Goal: Information Seeking & Learning: Learn about a topic

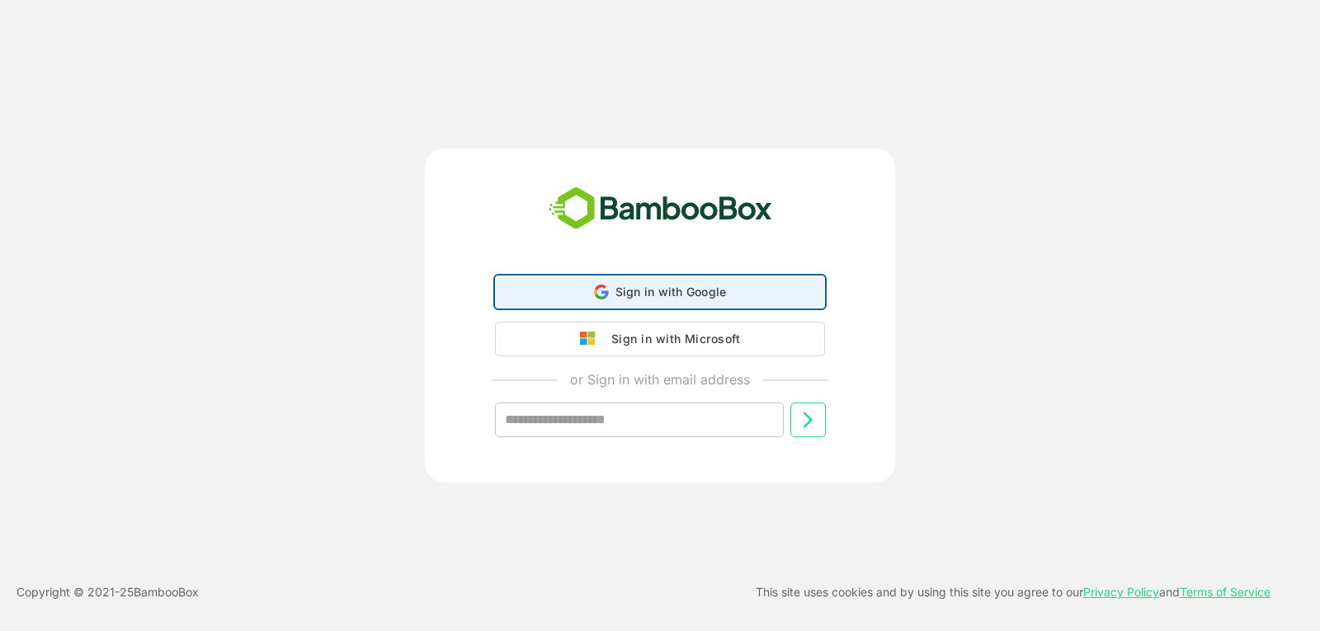
click at [609, 297] on icon at bounding box center [601, 292] width 15 height 15
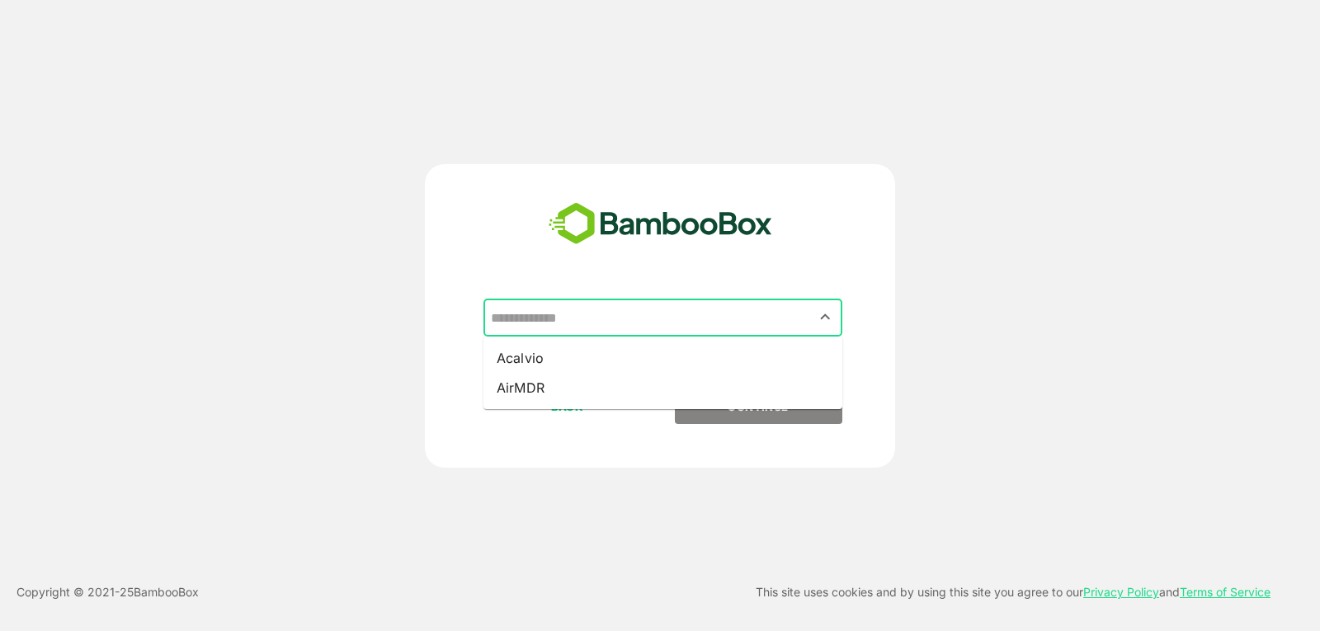
click at [799, 313] on input "text" at bounding box center [663, 317] width 352 height 31
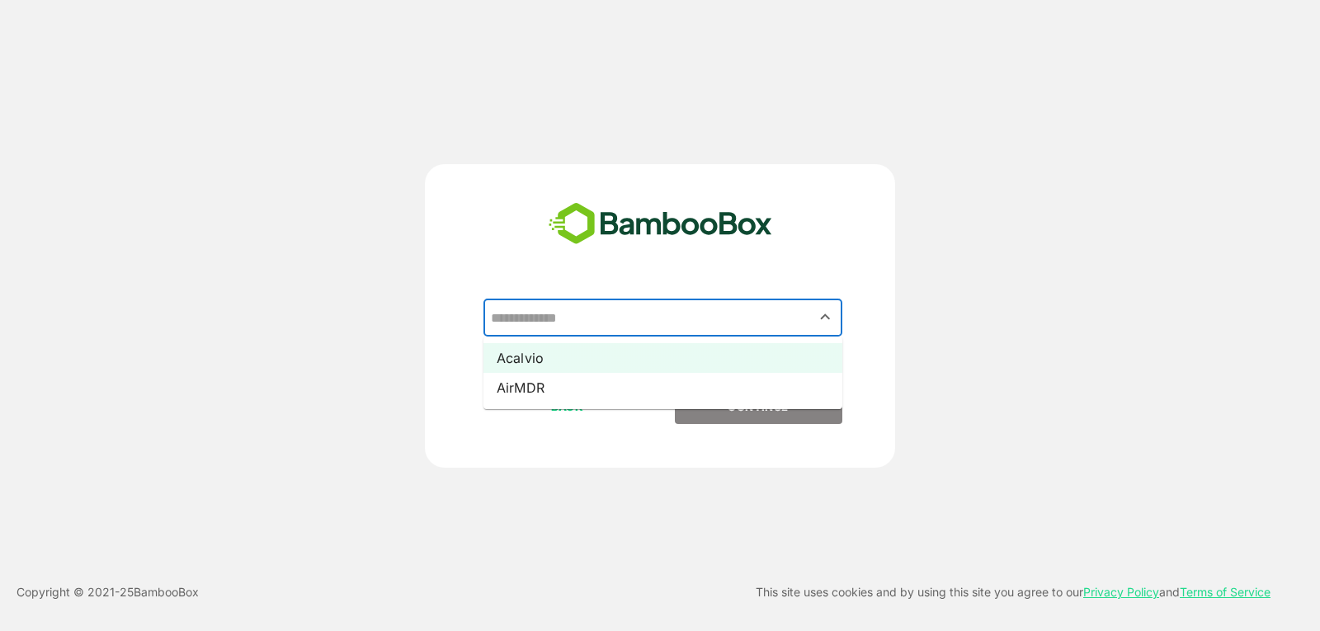
click at [668, 369] on li "Acalvio" at bounding box center [662, 358] width 359 height 30
type input "*******"
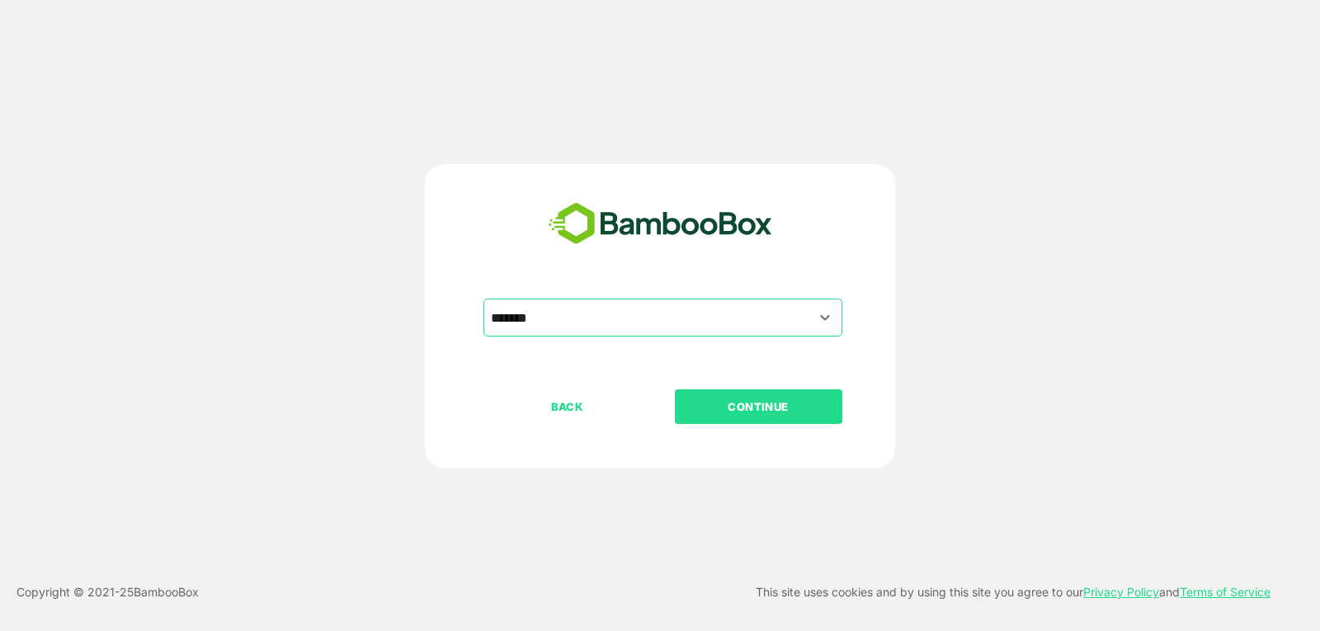
click at [747, 416] on p "CONTINUE" at bounding box center [758, 407] width 165 height 18
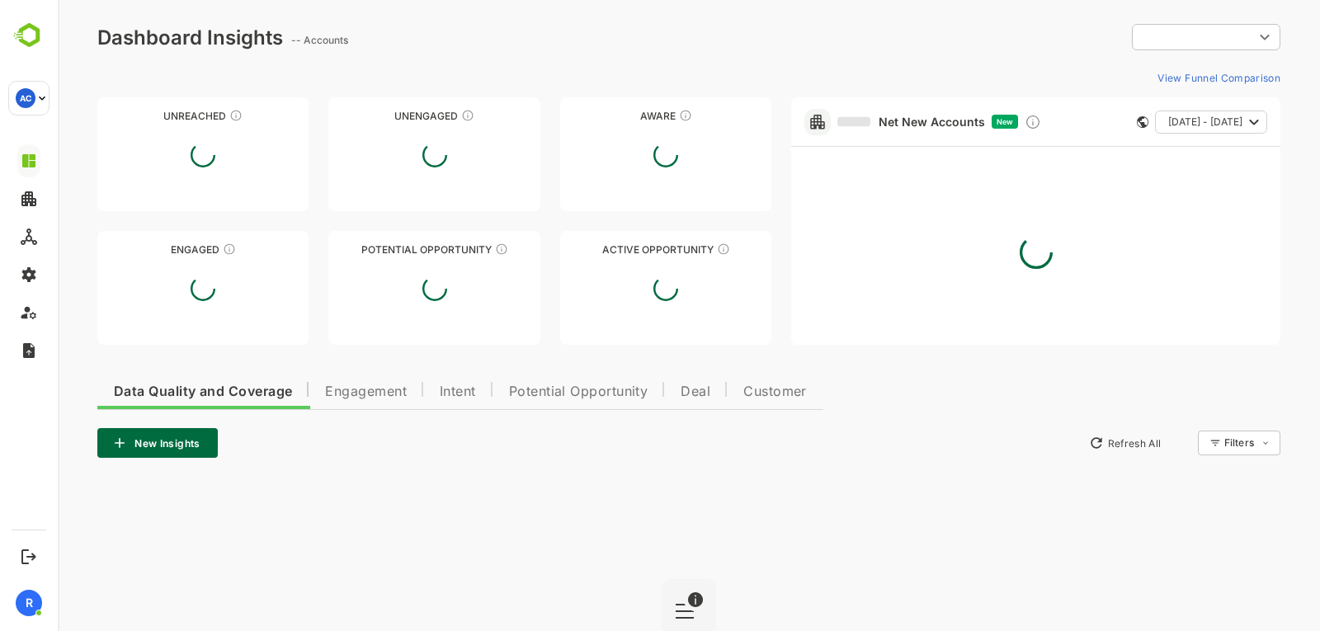
type input "**********"
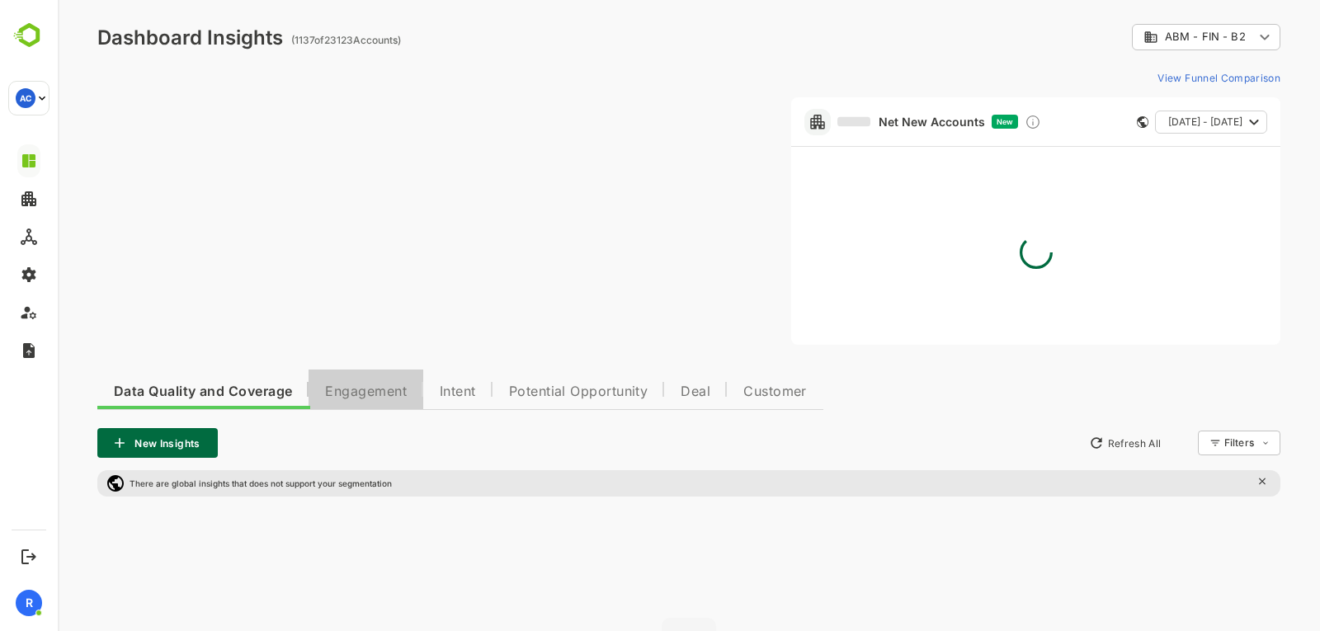
click at [381, 407] on button "Engagement" at bounding box center [366, 390] width 115 height 40
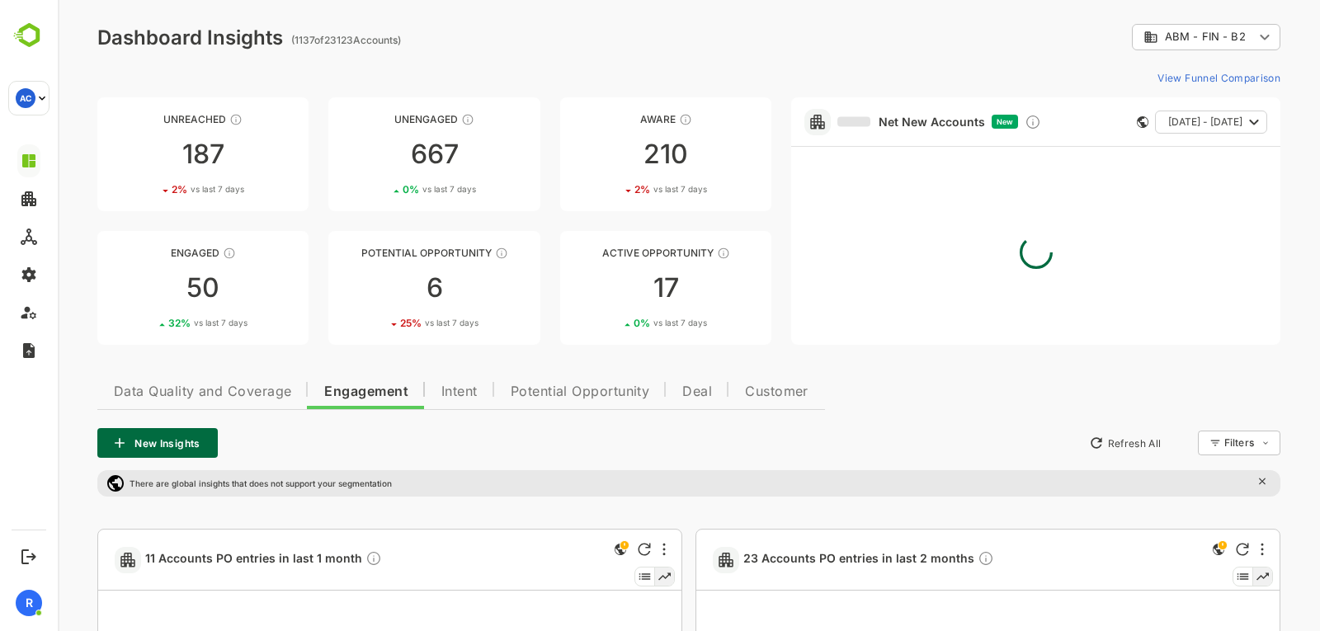
scroll to position [102, 0]
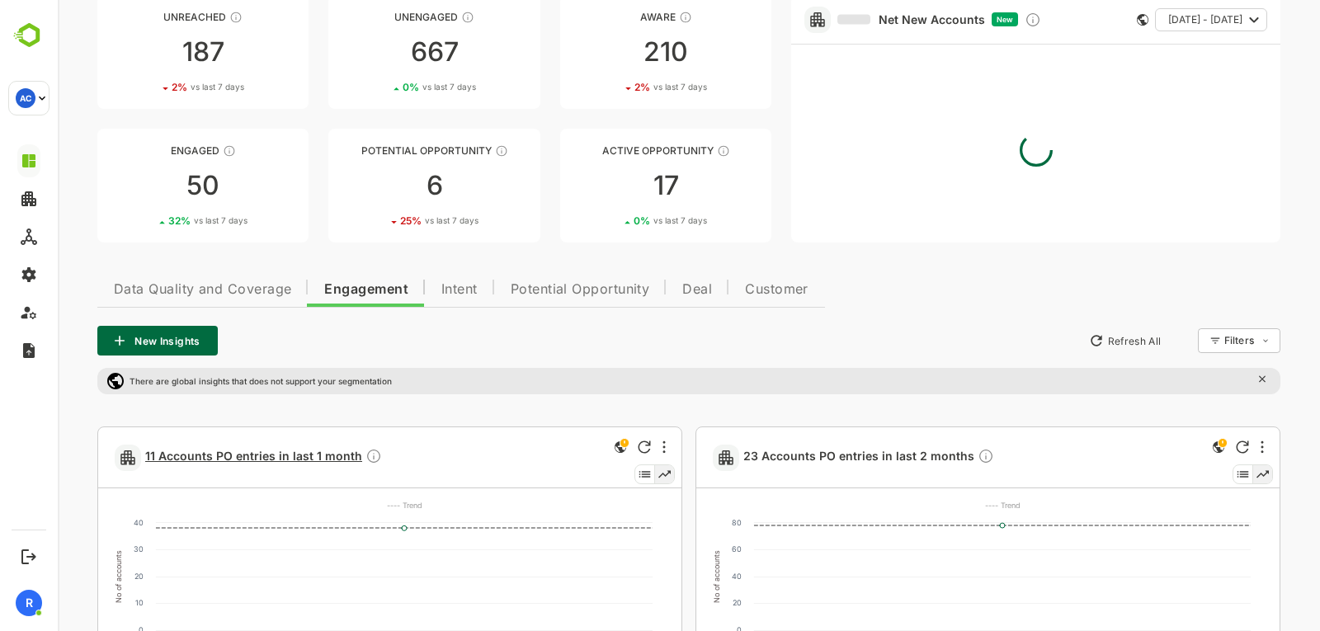
click at [264, 459] on span "11 Accounts PO entries in last 1 month" at bounding box center [263, 457] width 237 height 19
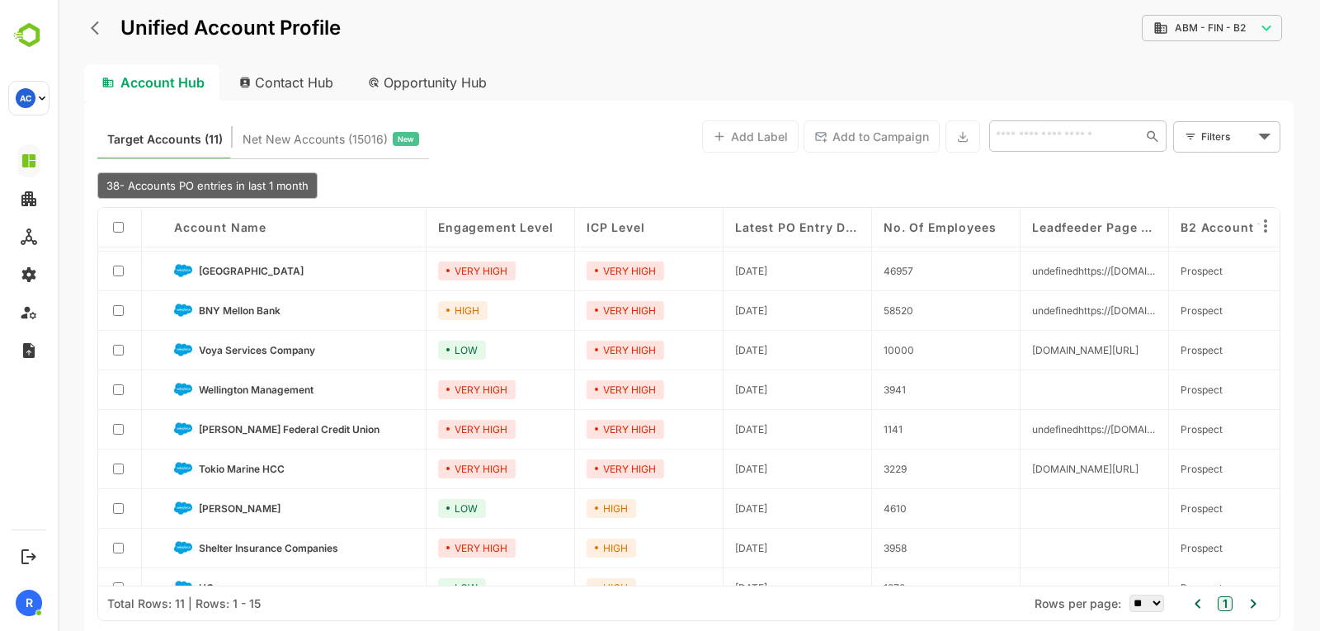
scroll to position [0, 0]
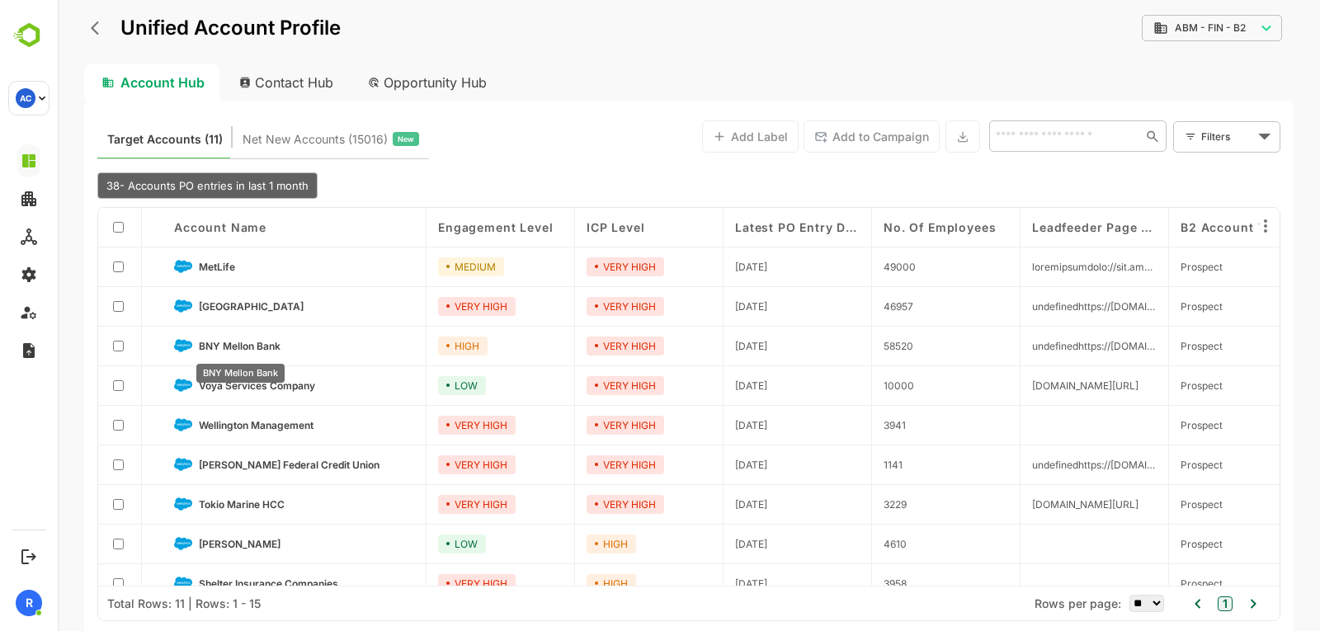
click at [271, 348] on span "BNY Mellon Bank" at bounding box center [240, 346] width 82 height 12
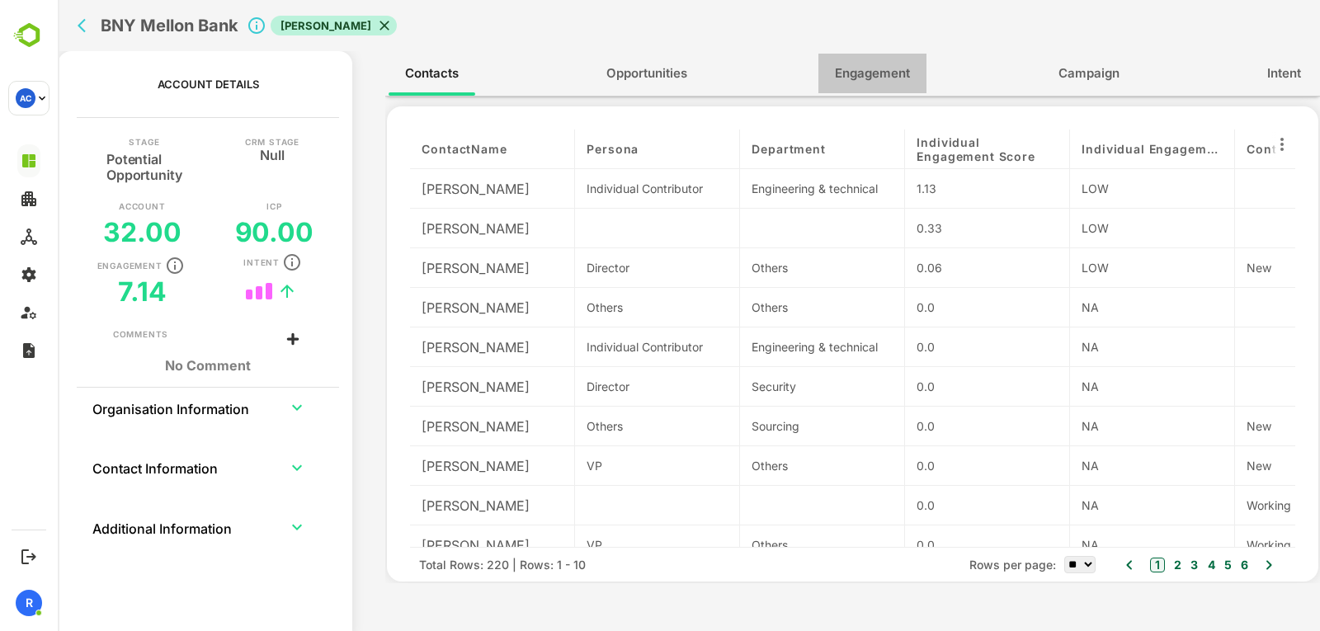
click at [851, 73] on span "Engagement" at bounding box center [872, 73] width 75 height 21
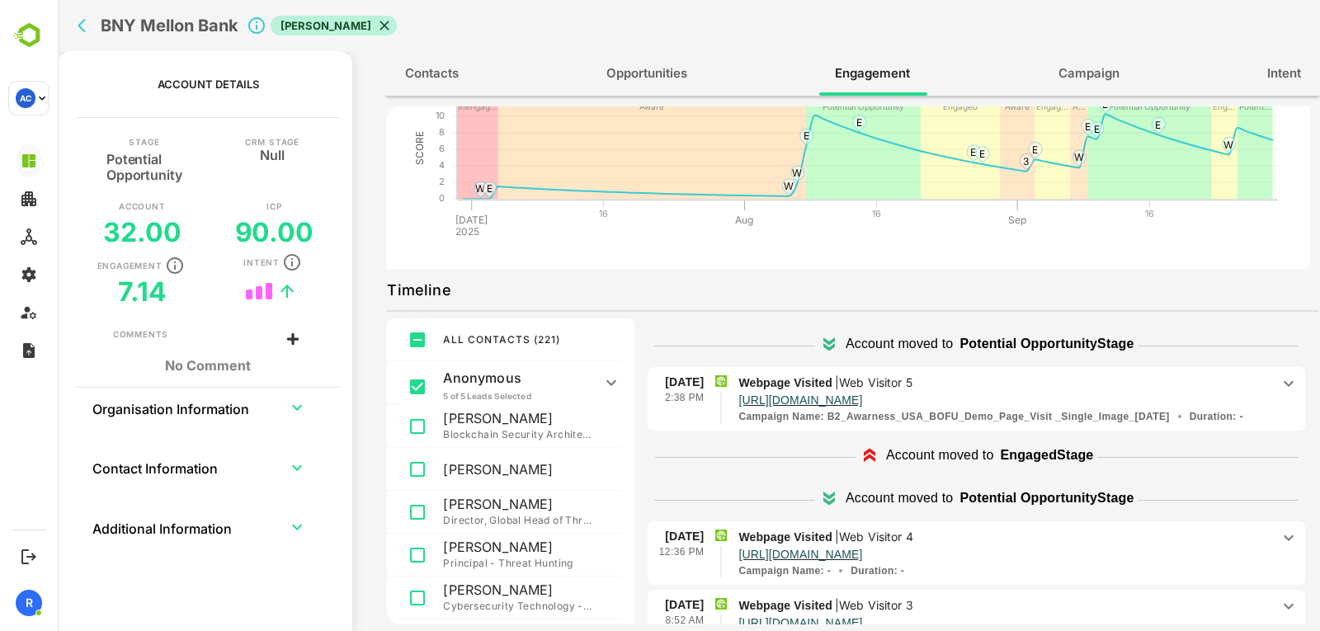
scroll to position [38, 0]
click at [605, 374] on icon at bounding box center [611, 383] width 20 height 20
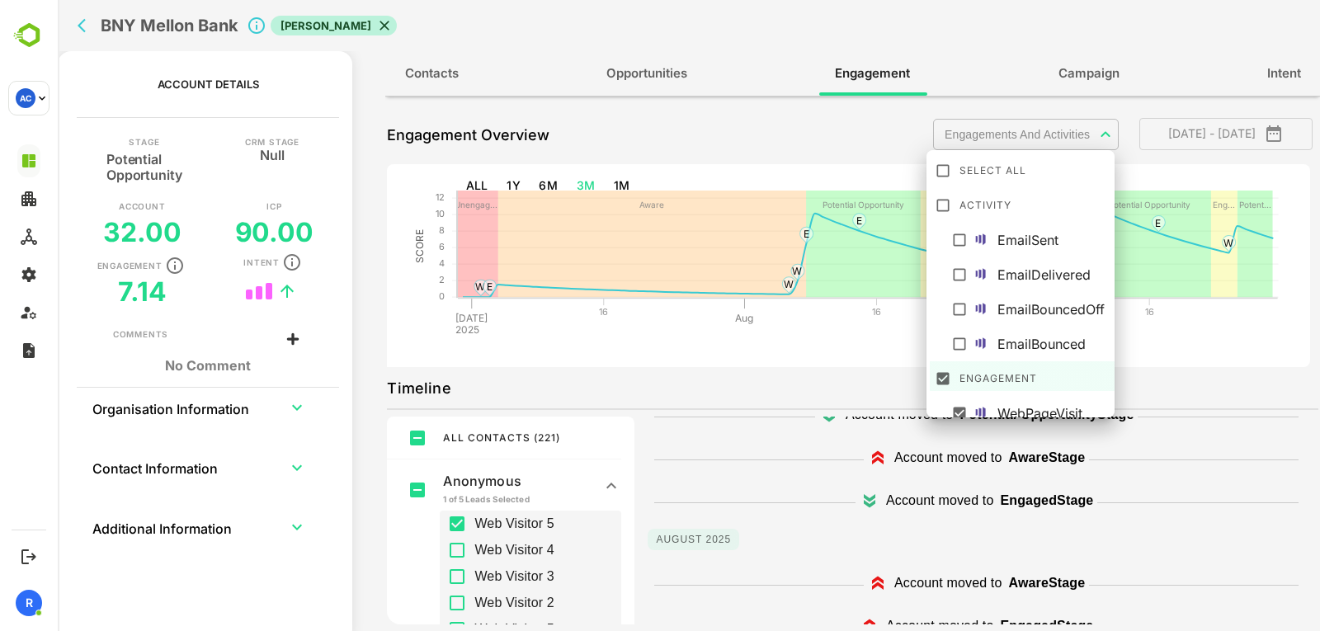
scroll to position [115, 0]
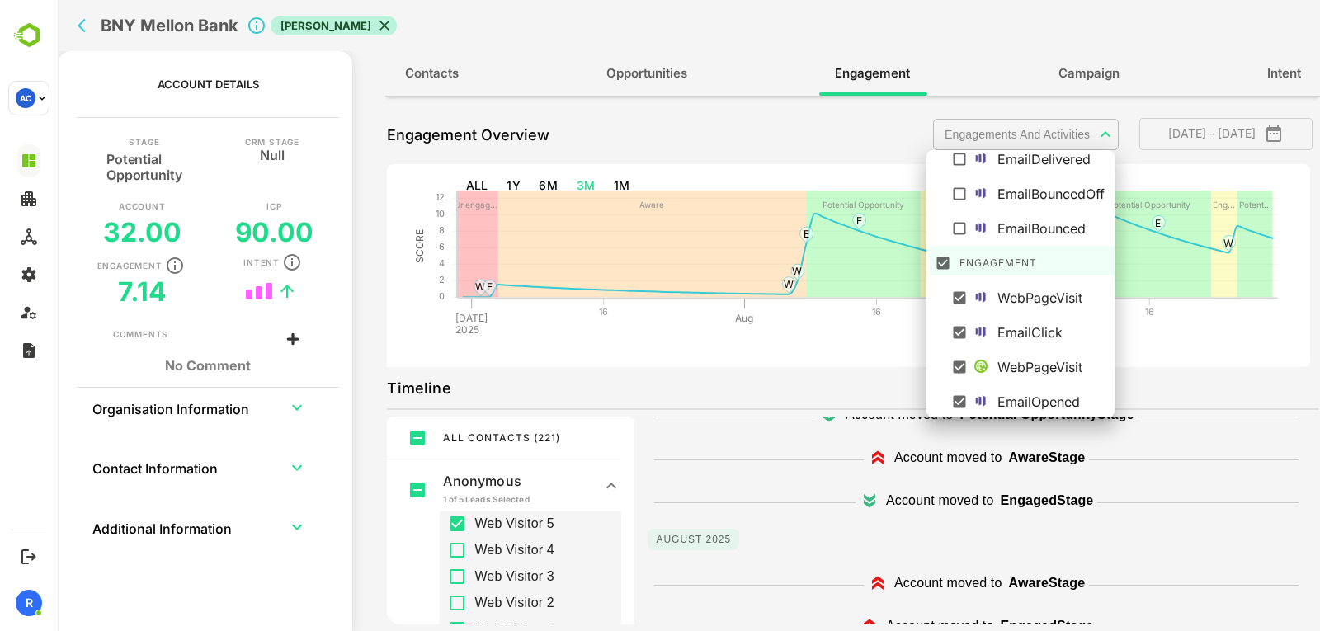
click at [1066, 135] on body "**********" at bounding box center [689, 315] width 1262 height 631
click at [780, 502] on div at bounding box center [689, 315] width 1262 height 631
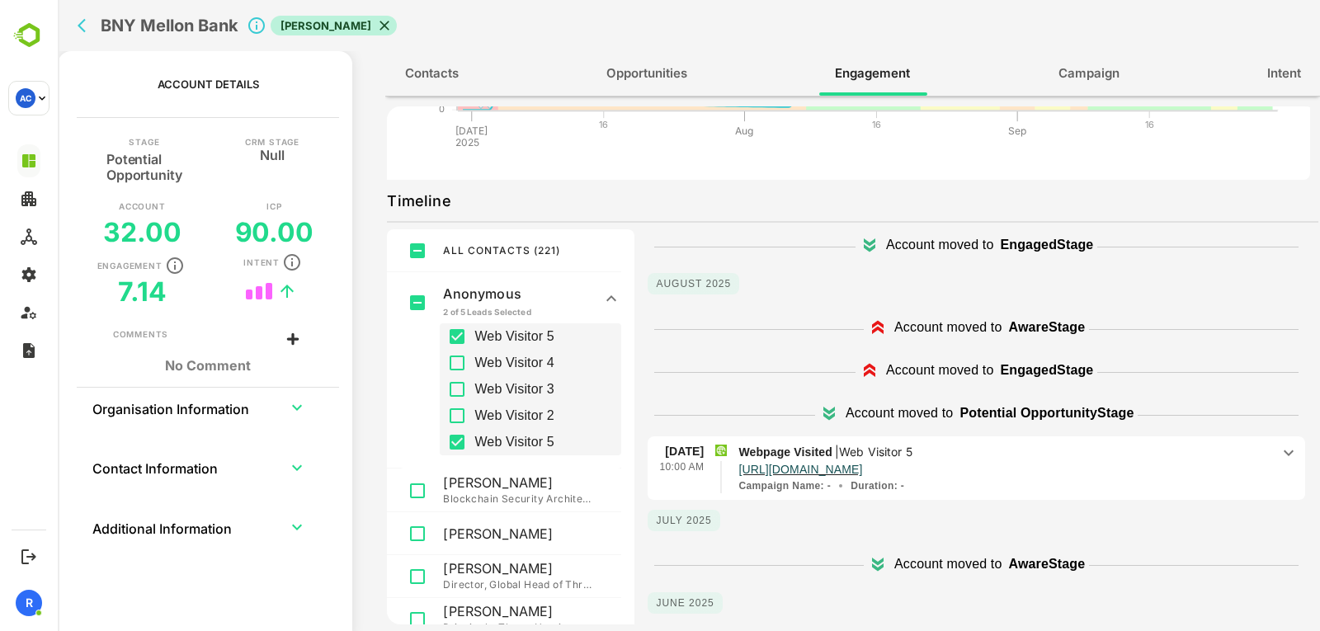
scroll to position [269, 0]
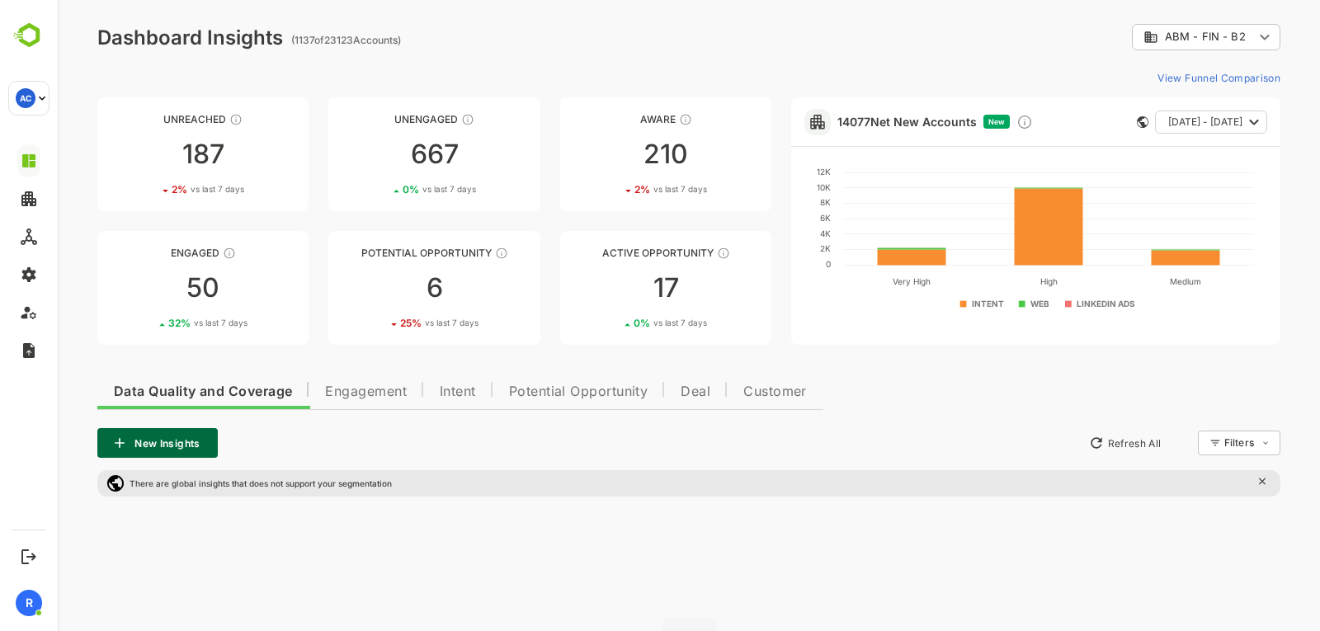
click at [386, 403] on button "Engagement" at bounding box center [366, 390] width 115 height 40
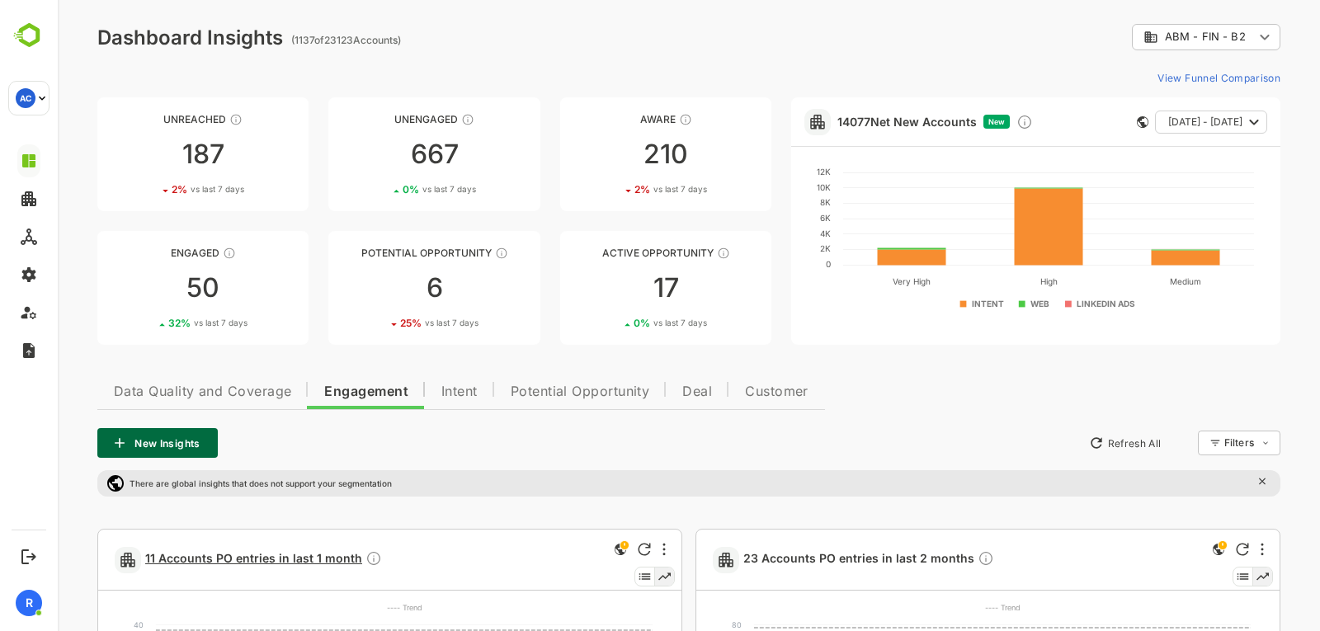
click at [214, 561] on span "11 Accounts PO entries in last 1 month" at bounding box center [263, 559] width 237 height 19
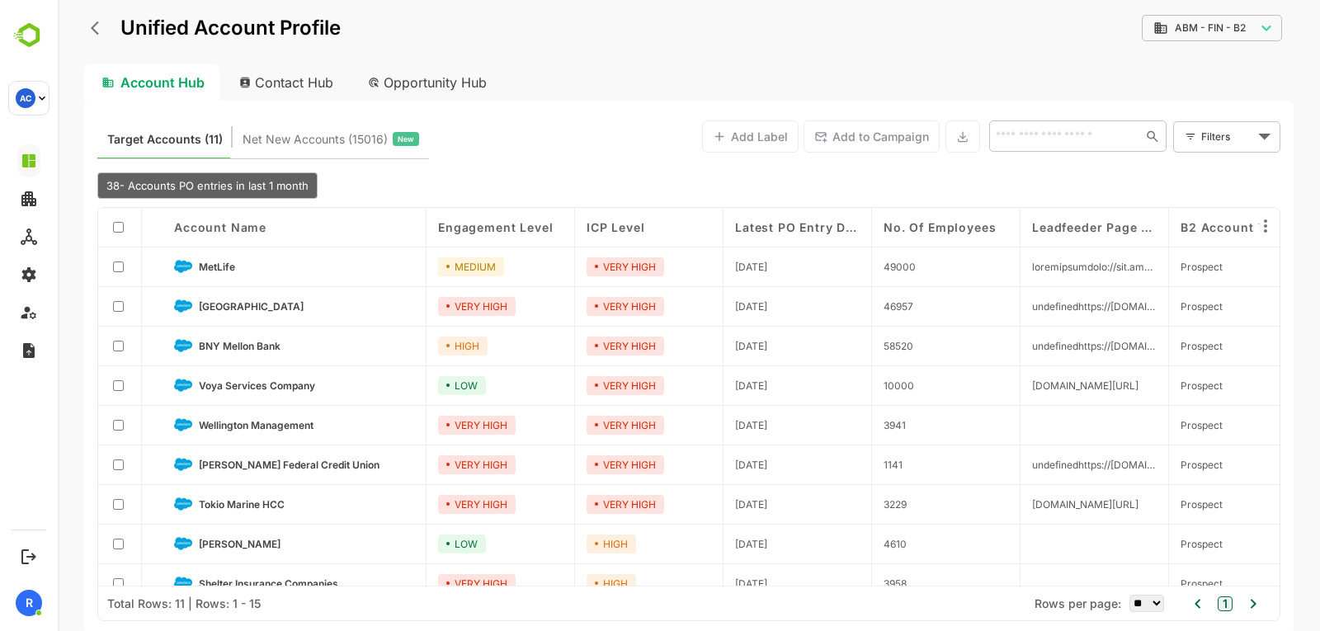
scroll to position [101, 0]
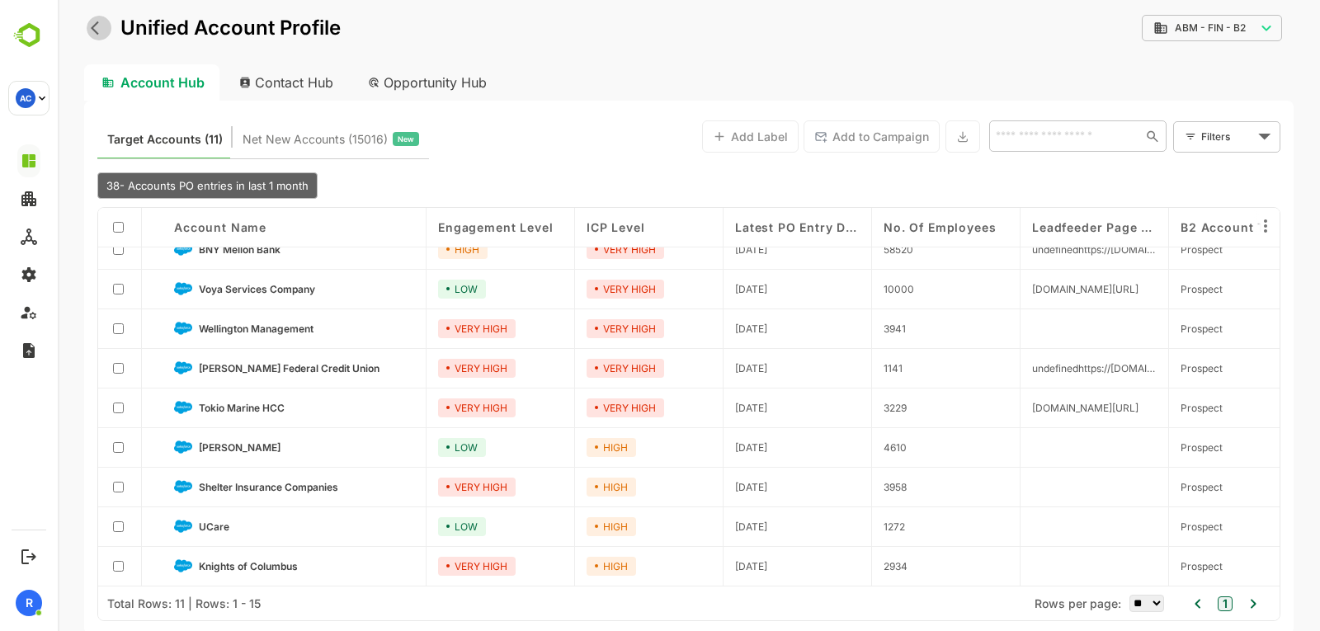
click at [92, 32] on icon "back" at bounding box center [99, 28] width 16 height 16
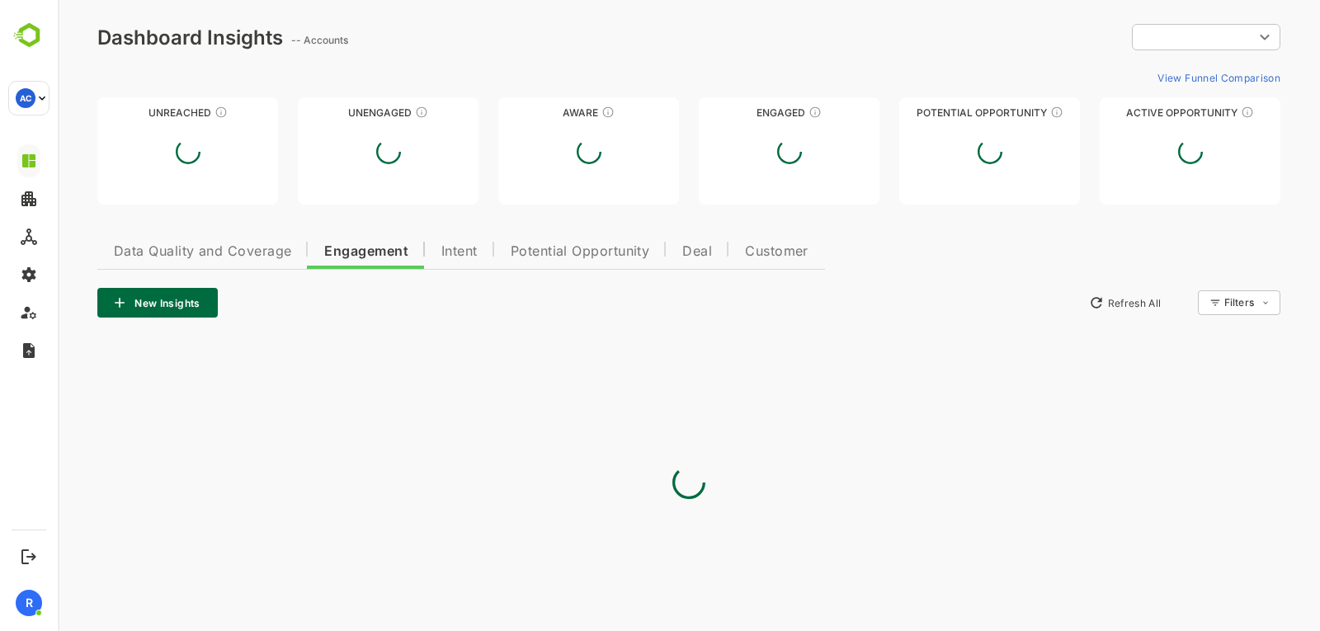
scroll to position [0, 0]
type input "**********"
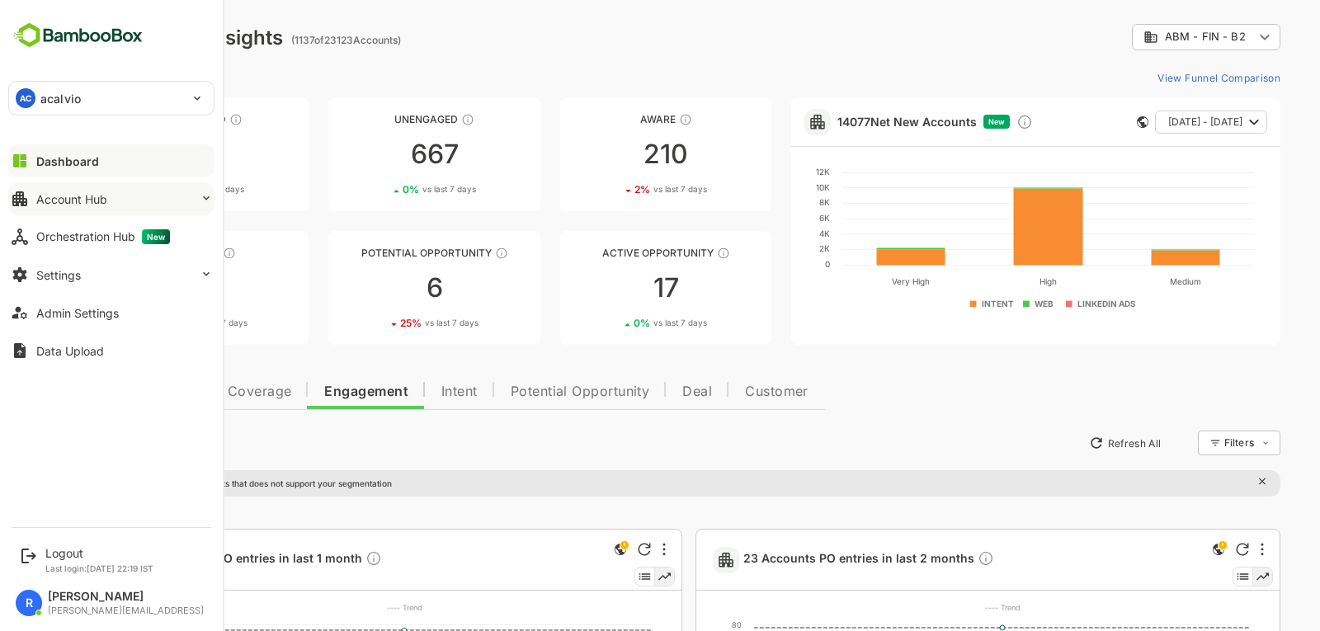
click at [134, 199] on button "Account Hub" at bounding box center [111, 198] width 206 height 33
click at [103, 209] on button "Account Hub" at bounding box center [111, 198] width 206 height 33
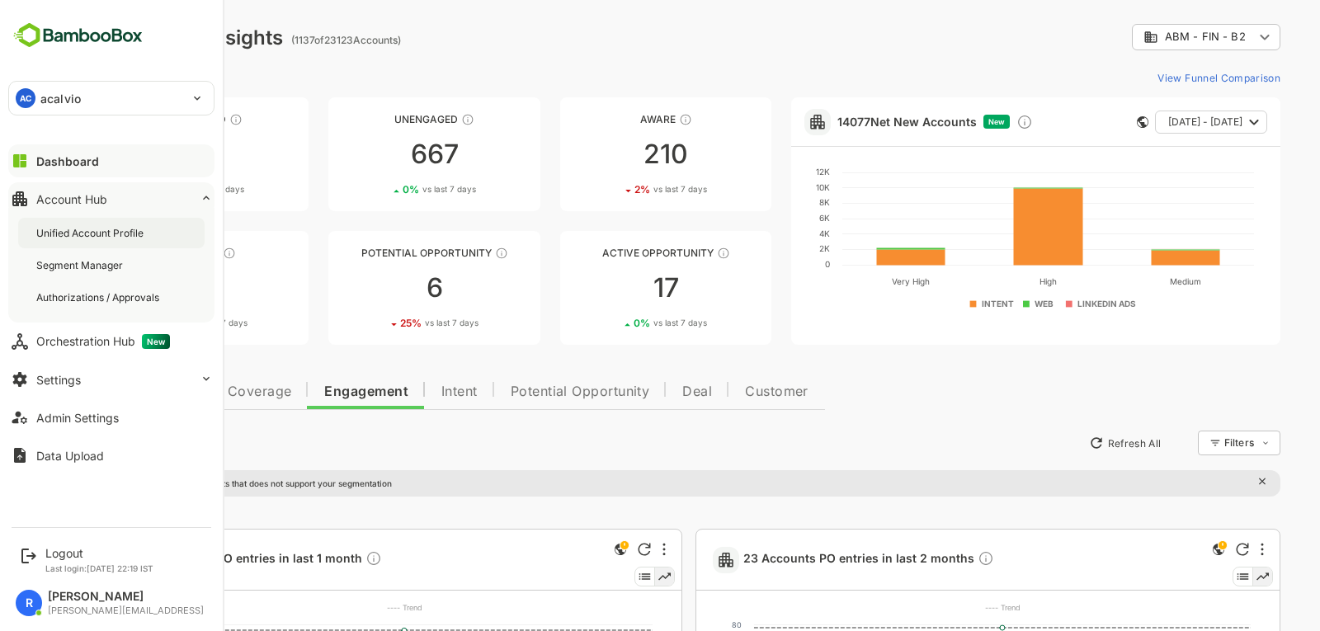
click at [98, 239] on div "Unified Account Profile" at bounding box center [91, 233] width 111 height 14
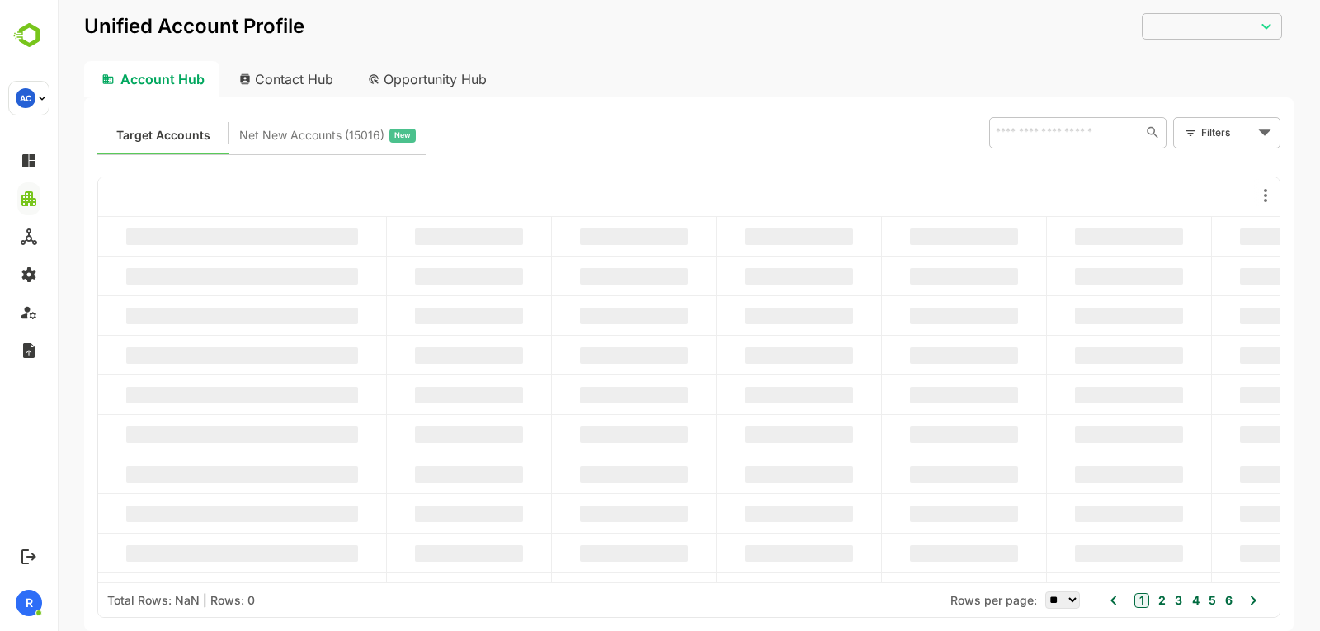
type input "**********"
click at [1099, 135] on input "text" at bounding box center [1062, 132] width 143 height 20
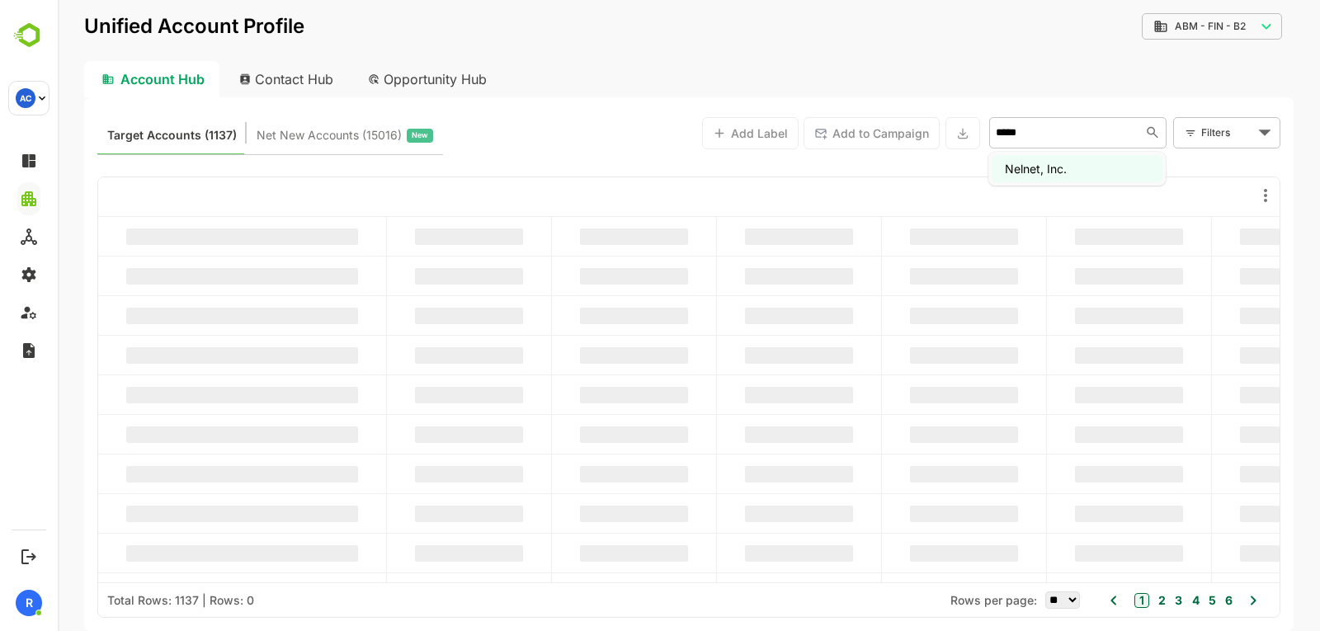
type input "******"
click at [1064, 172] on li "Nelnet, Inc." at bounding box center [1077, 168] width 171 height 27
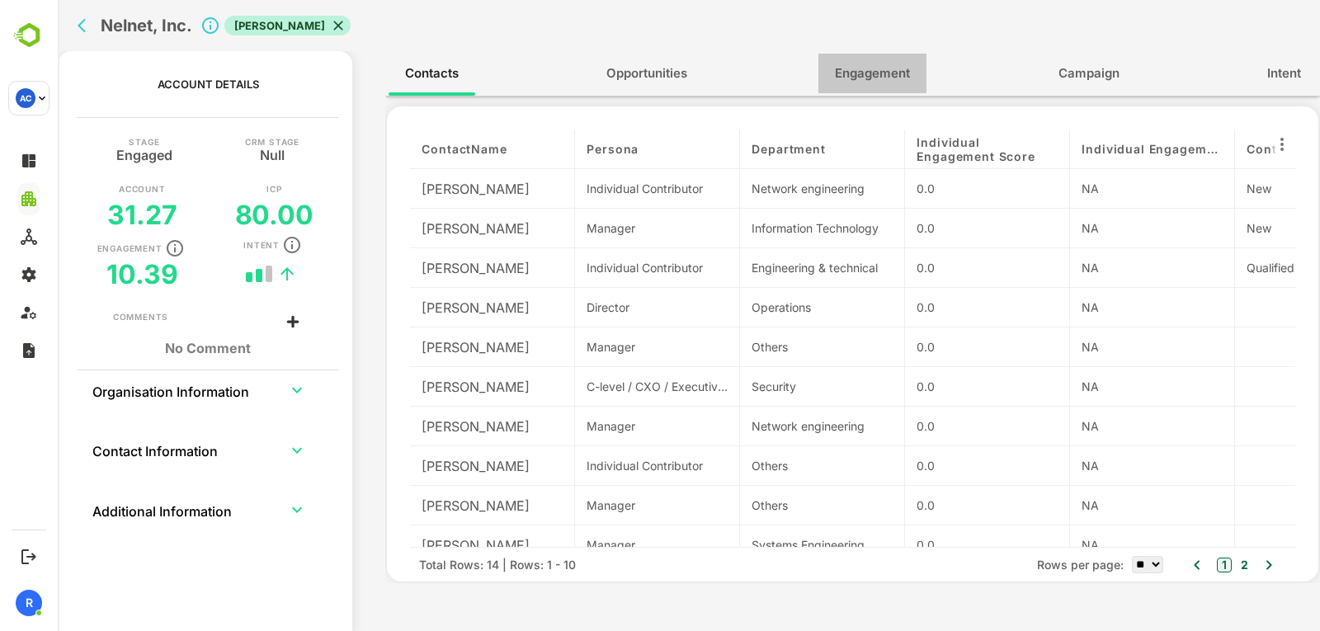
click at [846, 74] on span "Engagement" at bounding box center [872, 73] width 75 height 21
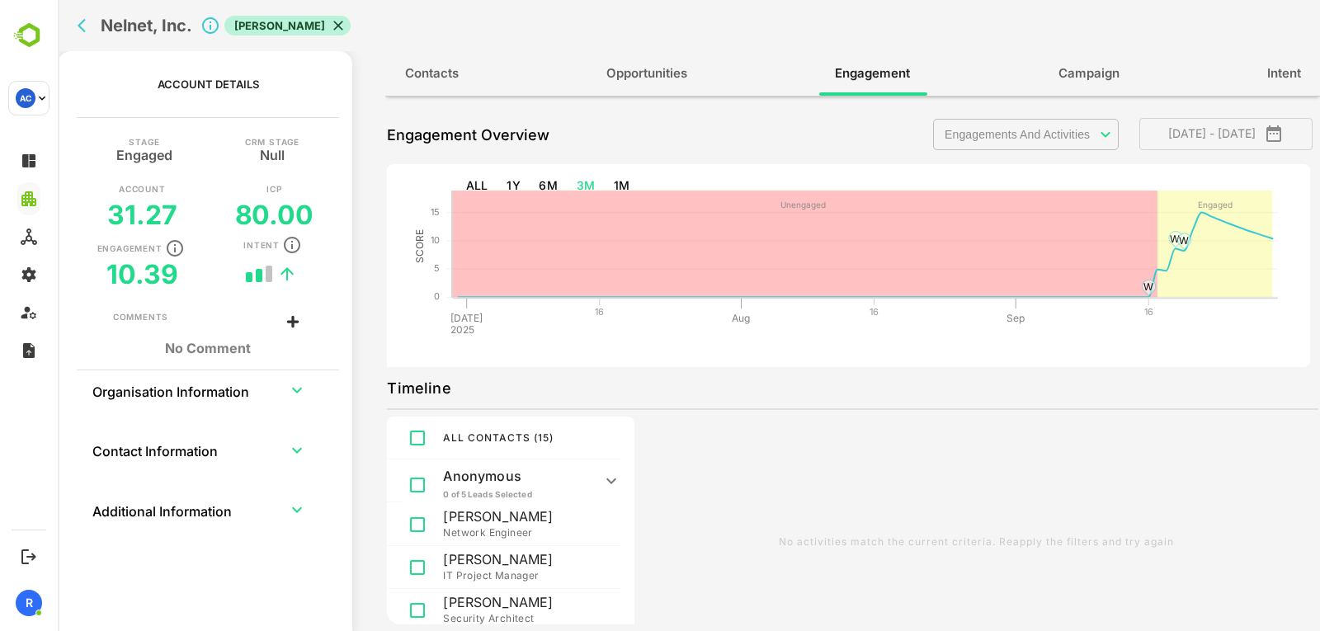
click at [567, 472] on p "Anonymous" at bounding box center [517, 476] width 148 height 16
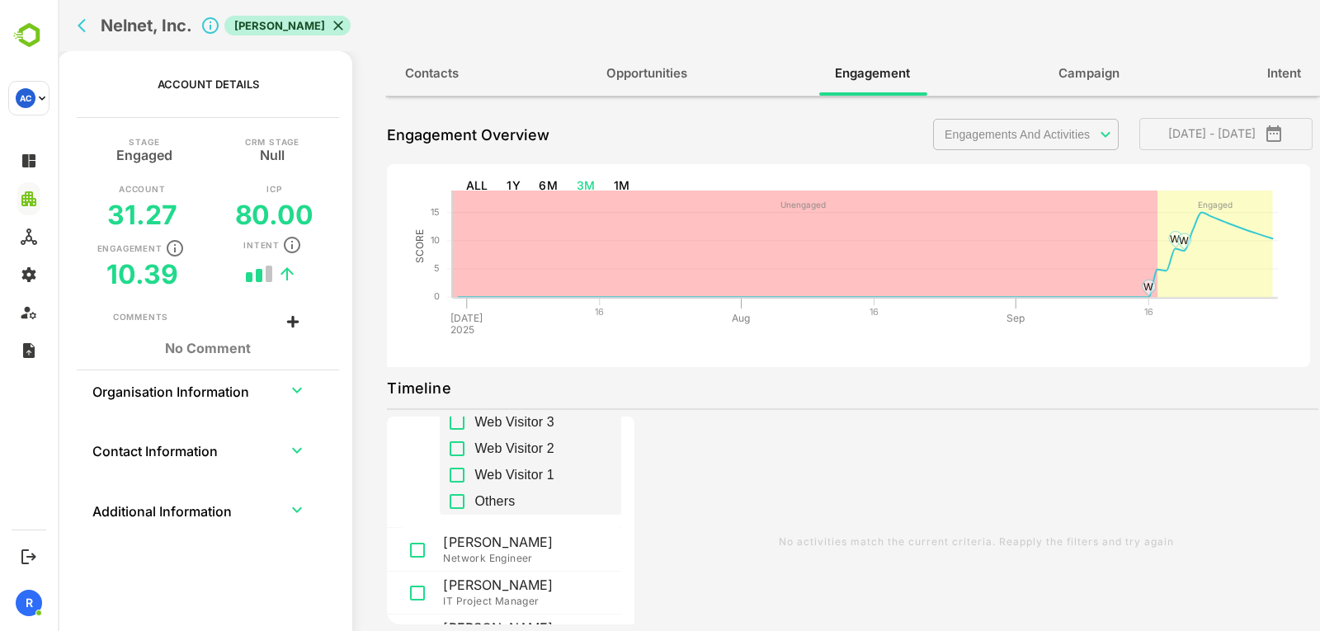
scroll to position [64, 0]
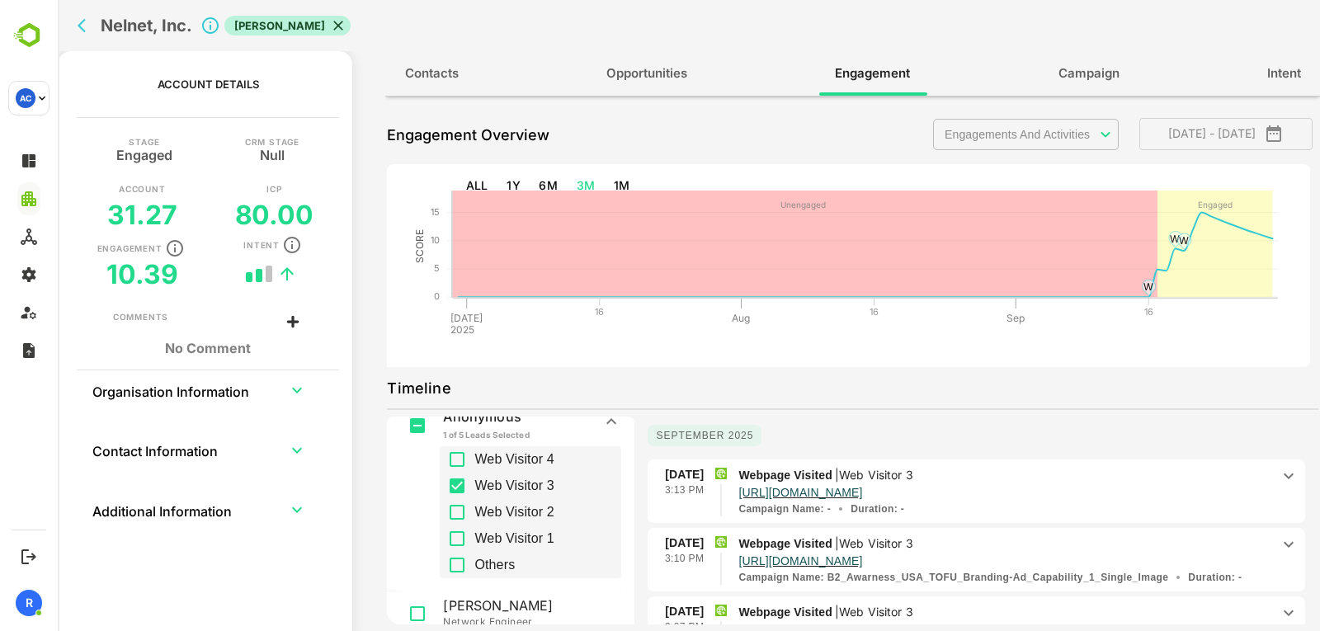
click at [795, 370] on div "**********" at bounding box center [852, 364] width 931 height 517
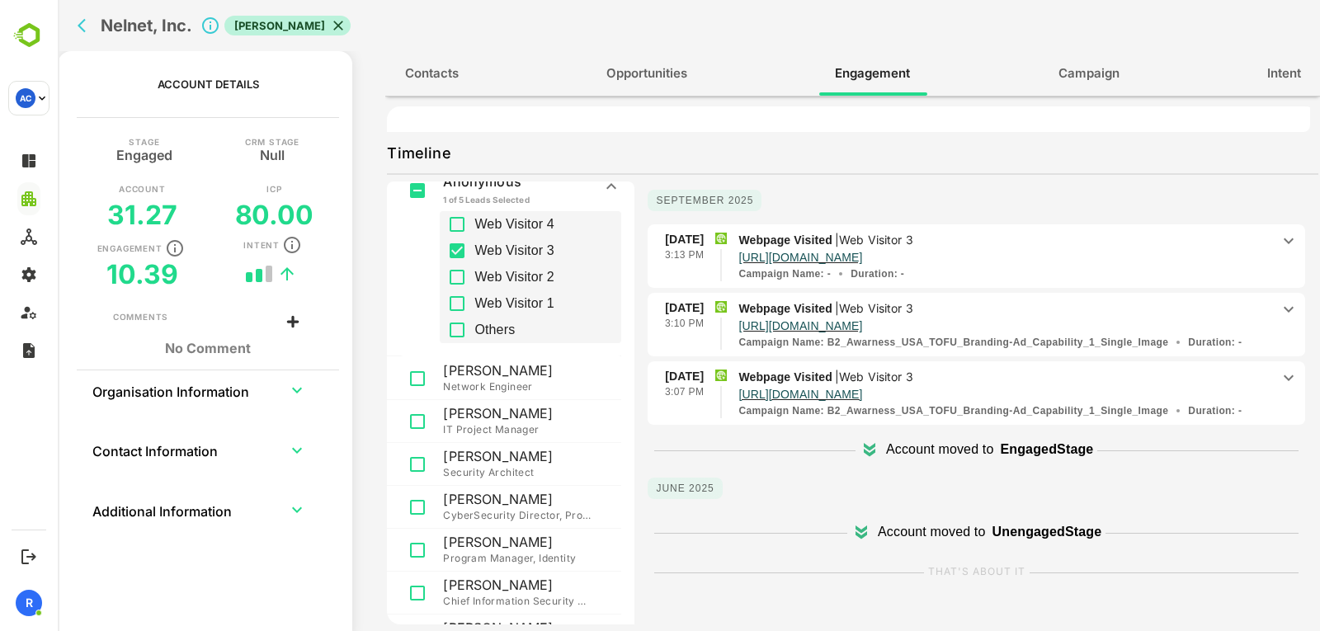
scroll to position [269, 0]
